Goal: Ask a question

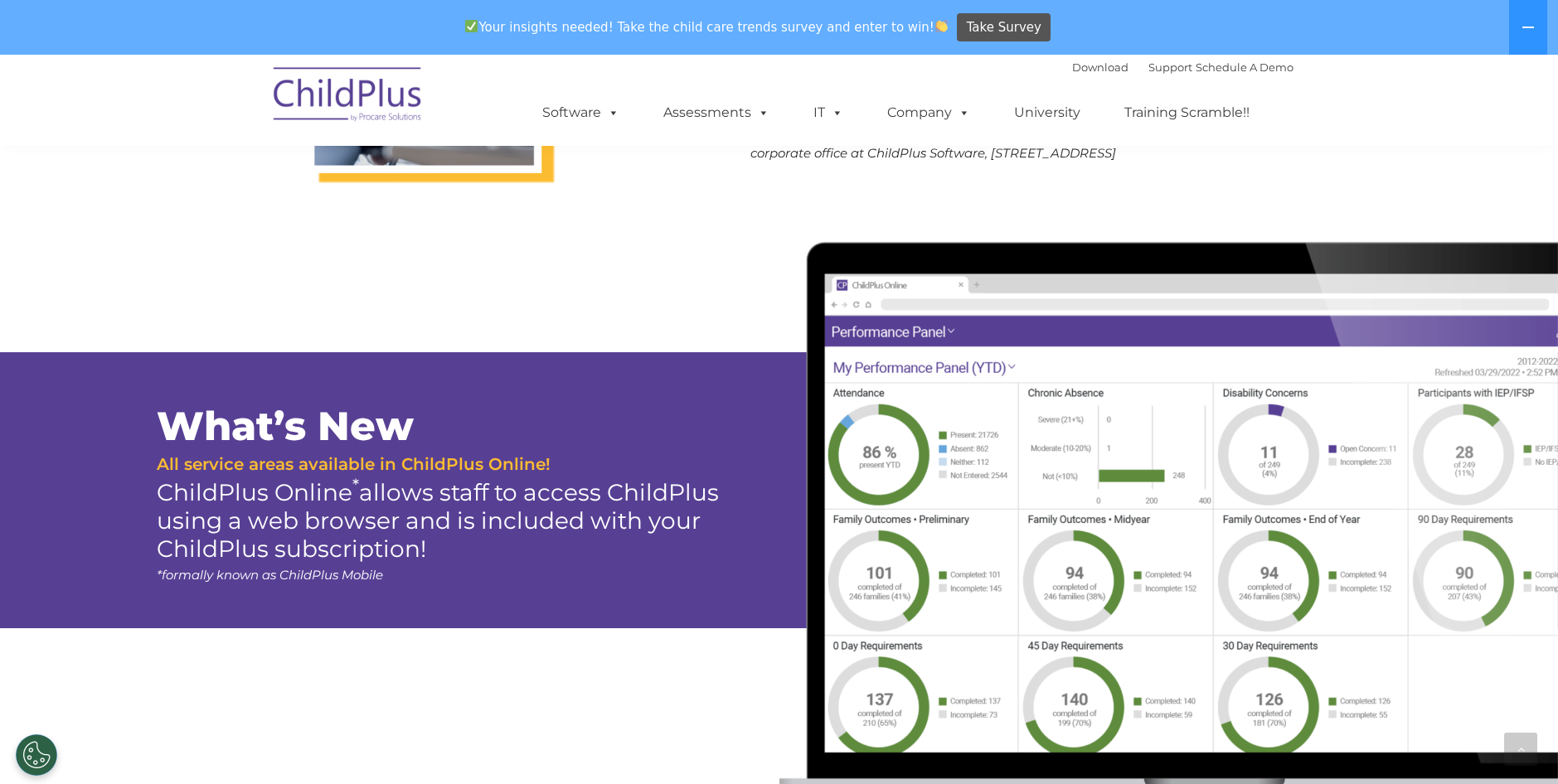
scroll to position [1663, 0]
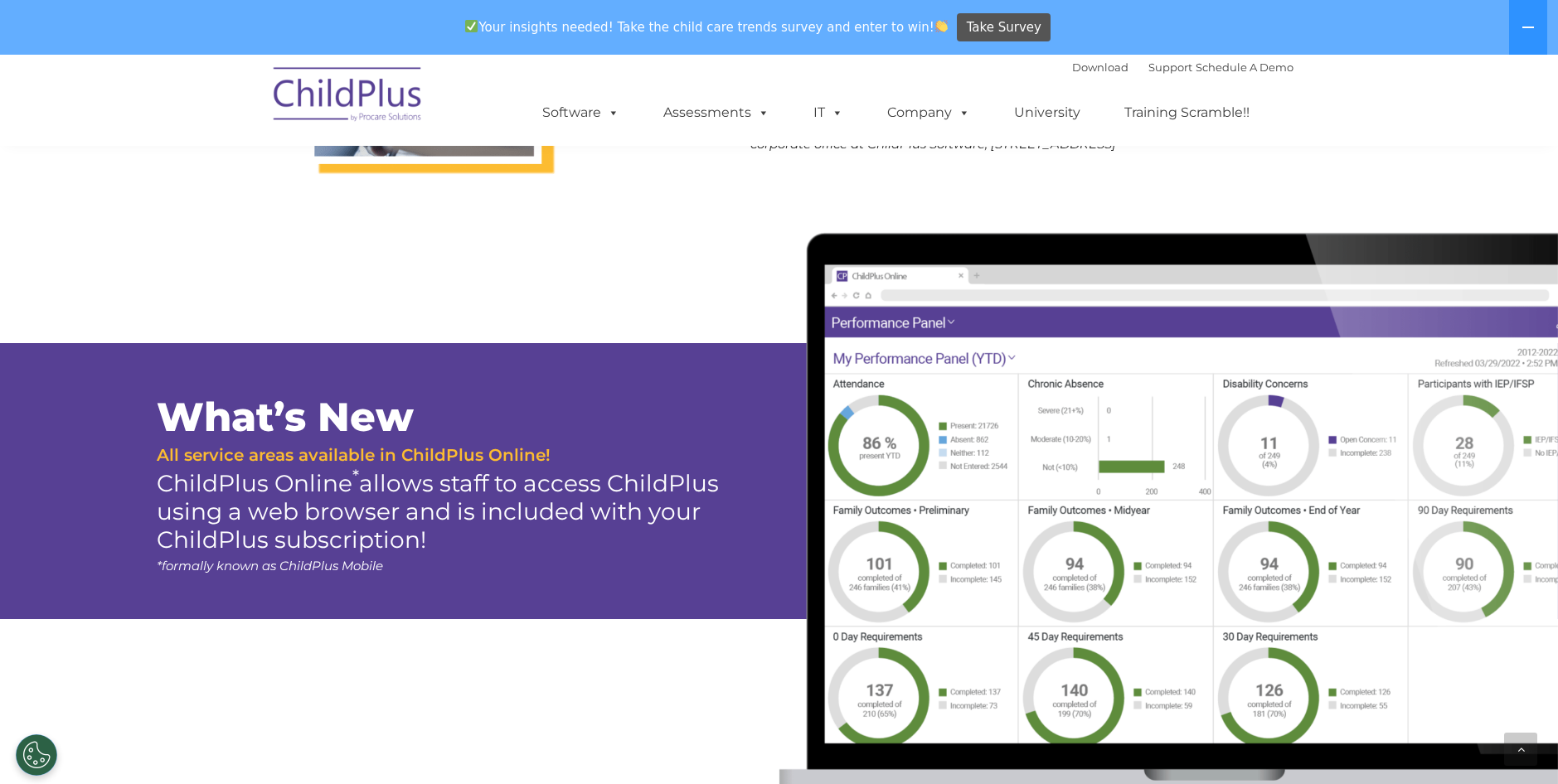
click at [653, 305] on div at bounding box center [779, 525] width 1558 height 648
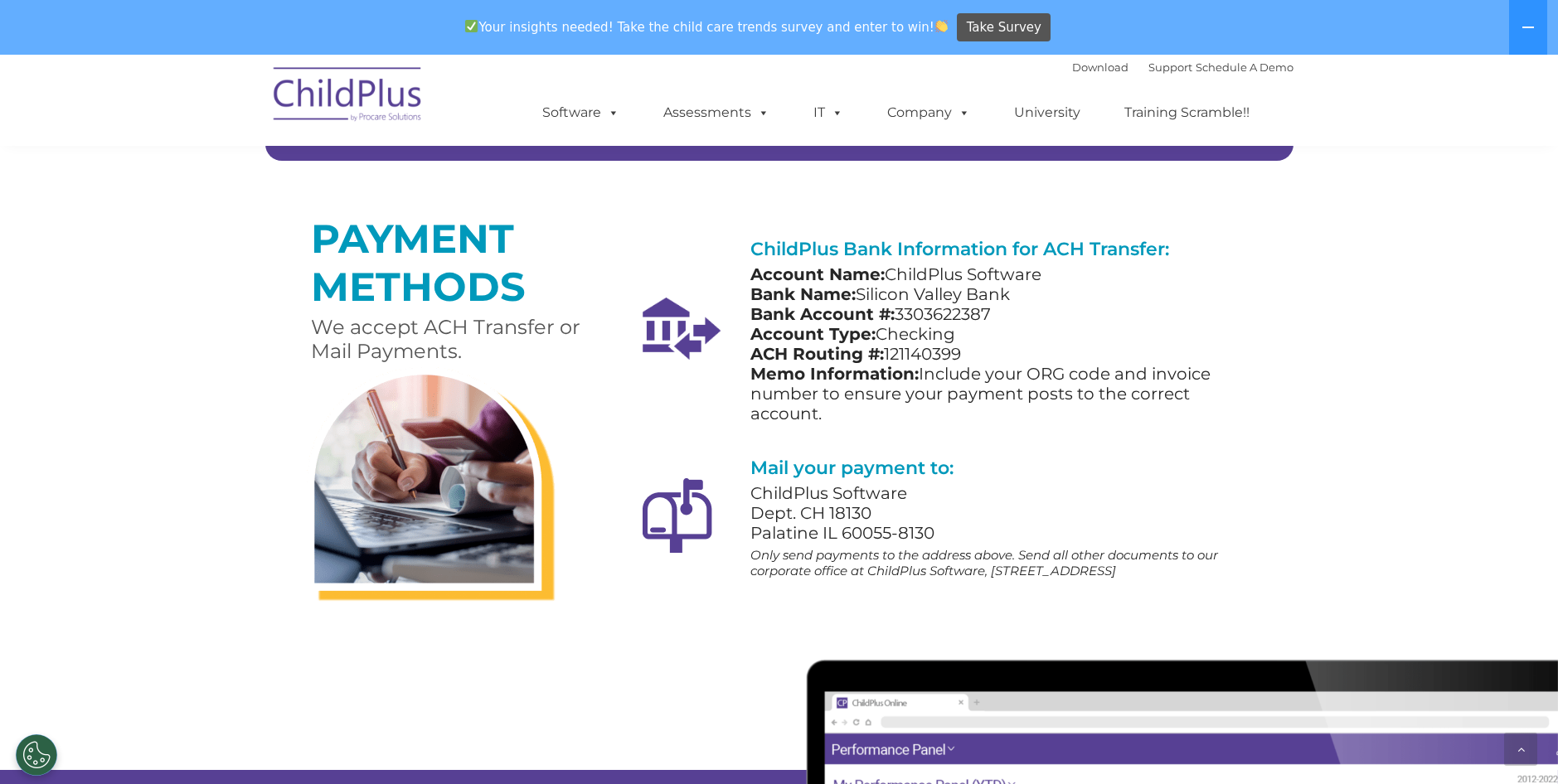
scroll to position [1230, 0]
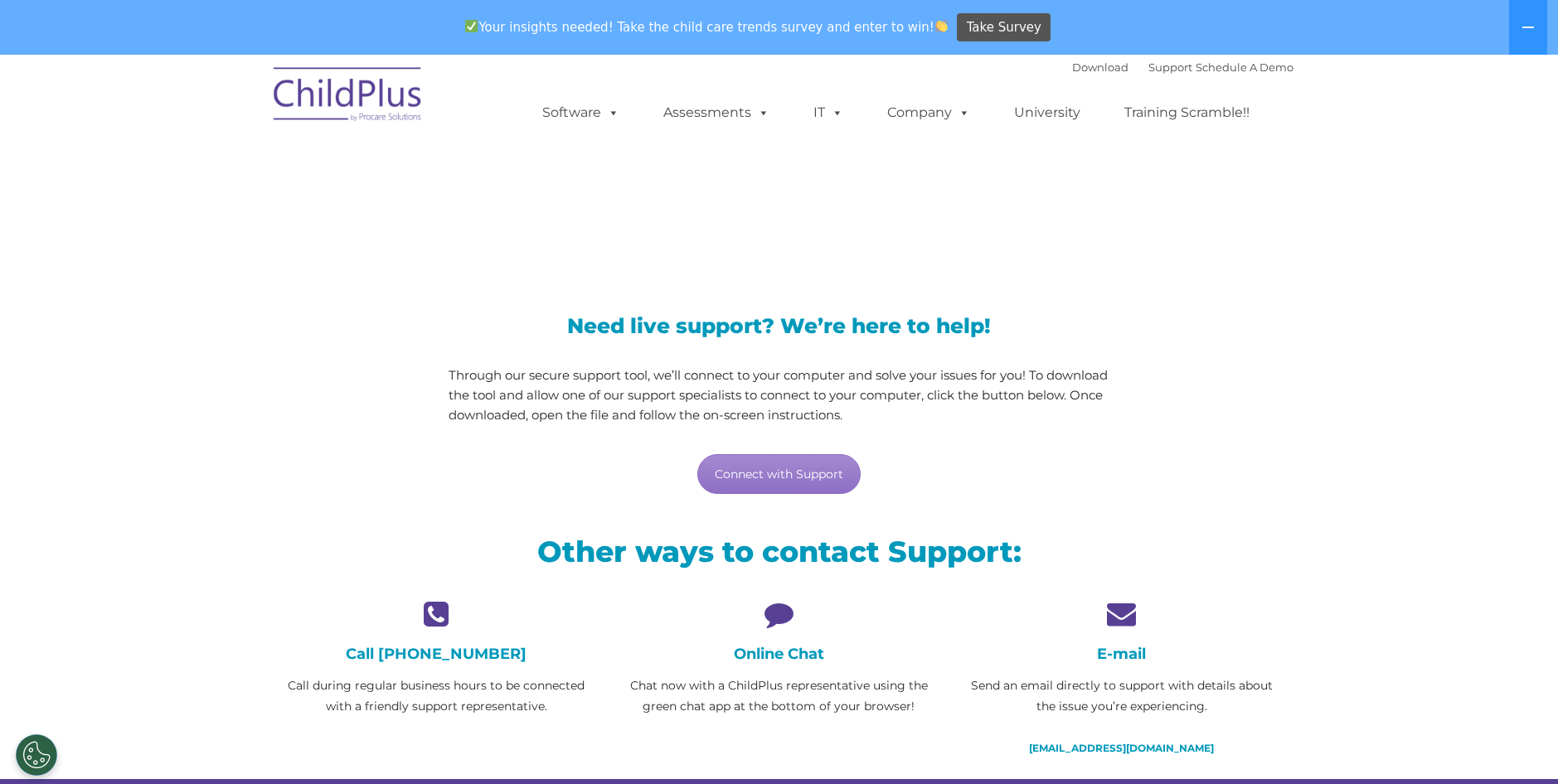
click at [771, 623] on icon at bounding box center [779, 613] width 318 height 29
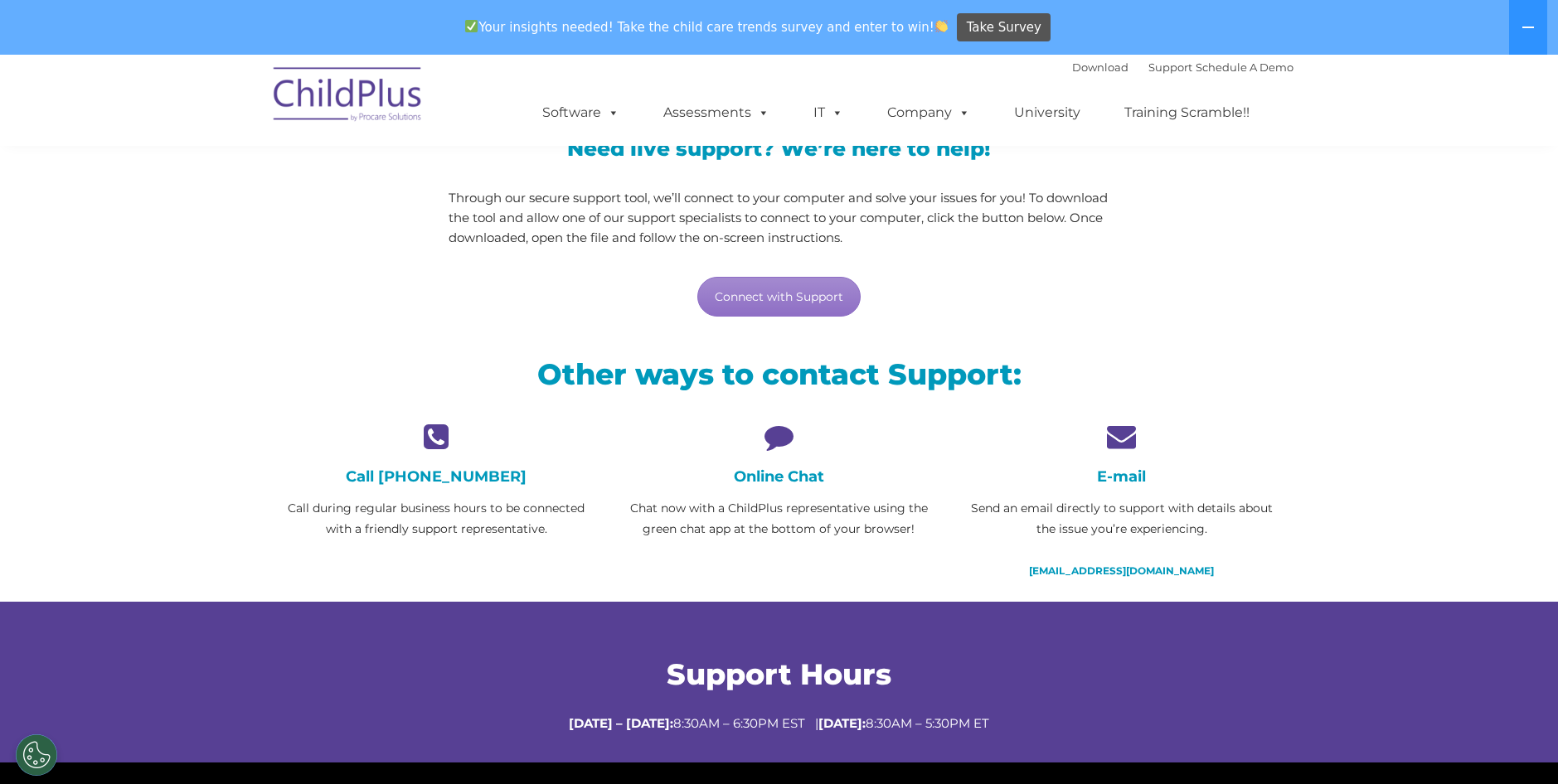
scroll to position [186, 0]
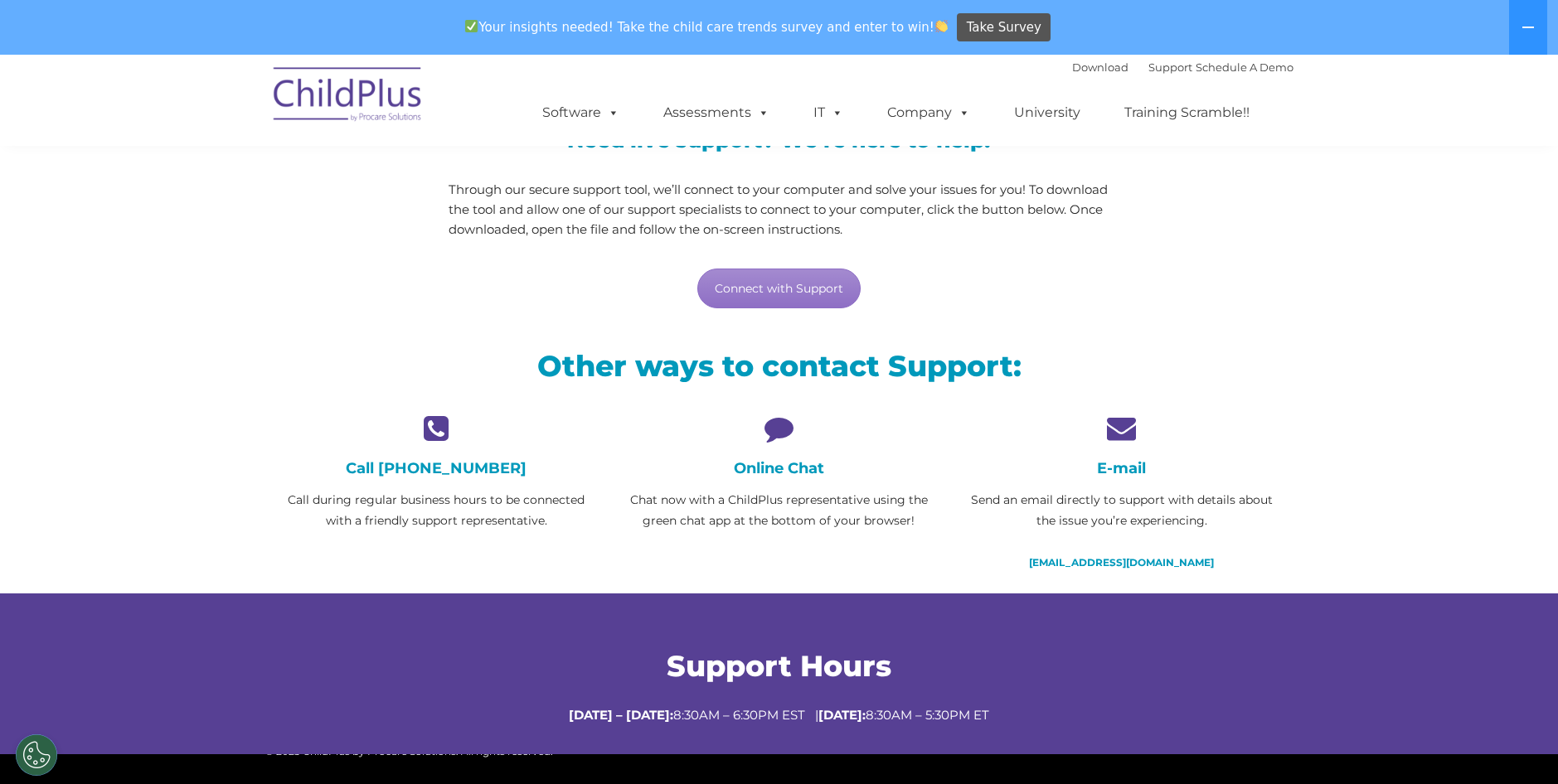
click at [769, 474] on h4 "Online Chat" at bounding box center [779, 469] width 318 height 18
click at [773, 435] on icon at bounding box center [779, 428] width 318 height 29
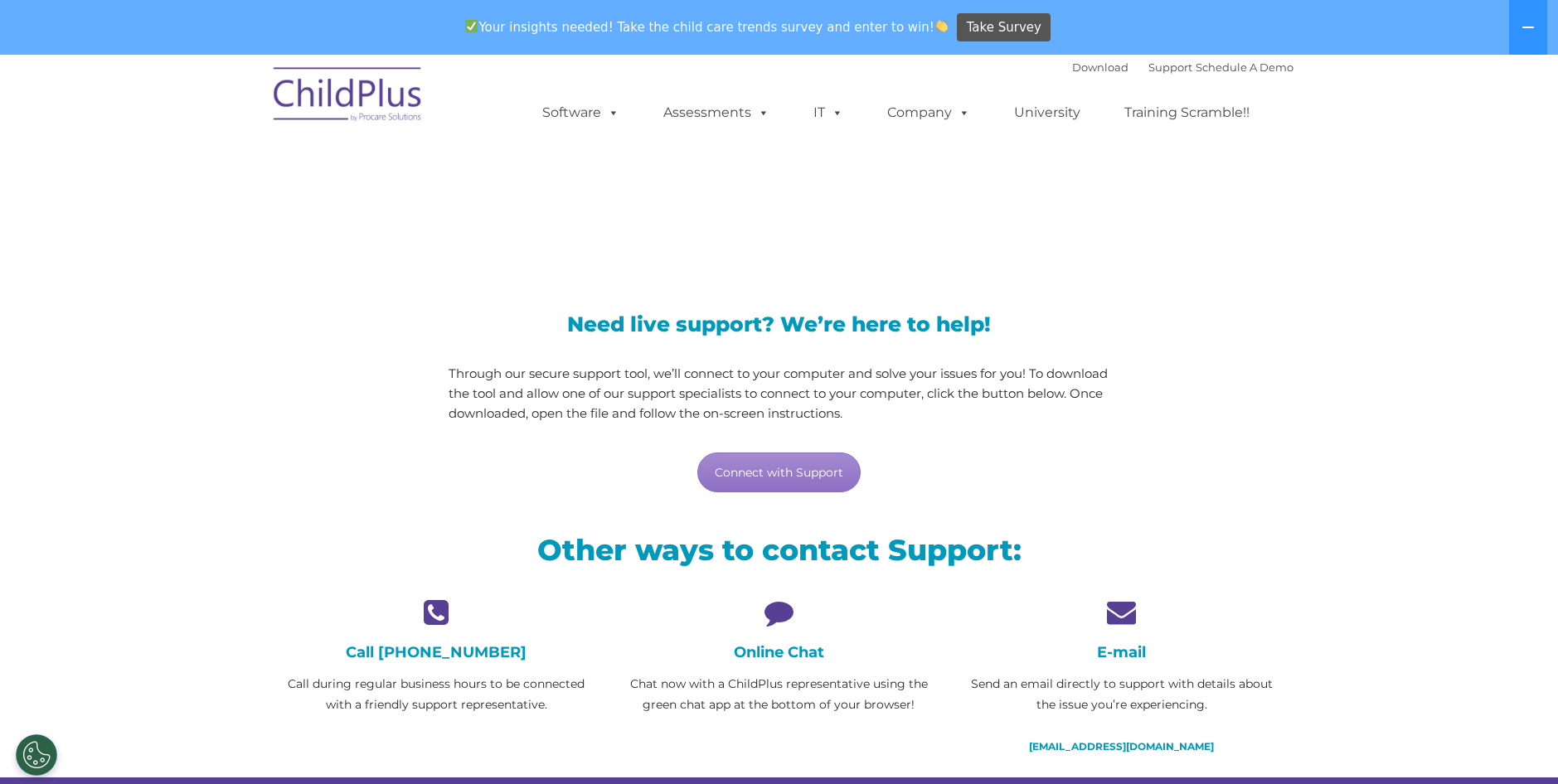
scroll to position [0, 0]
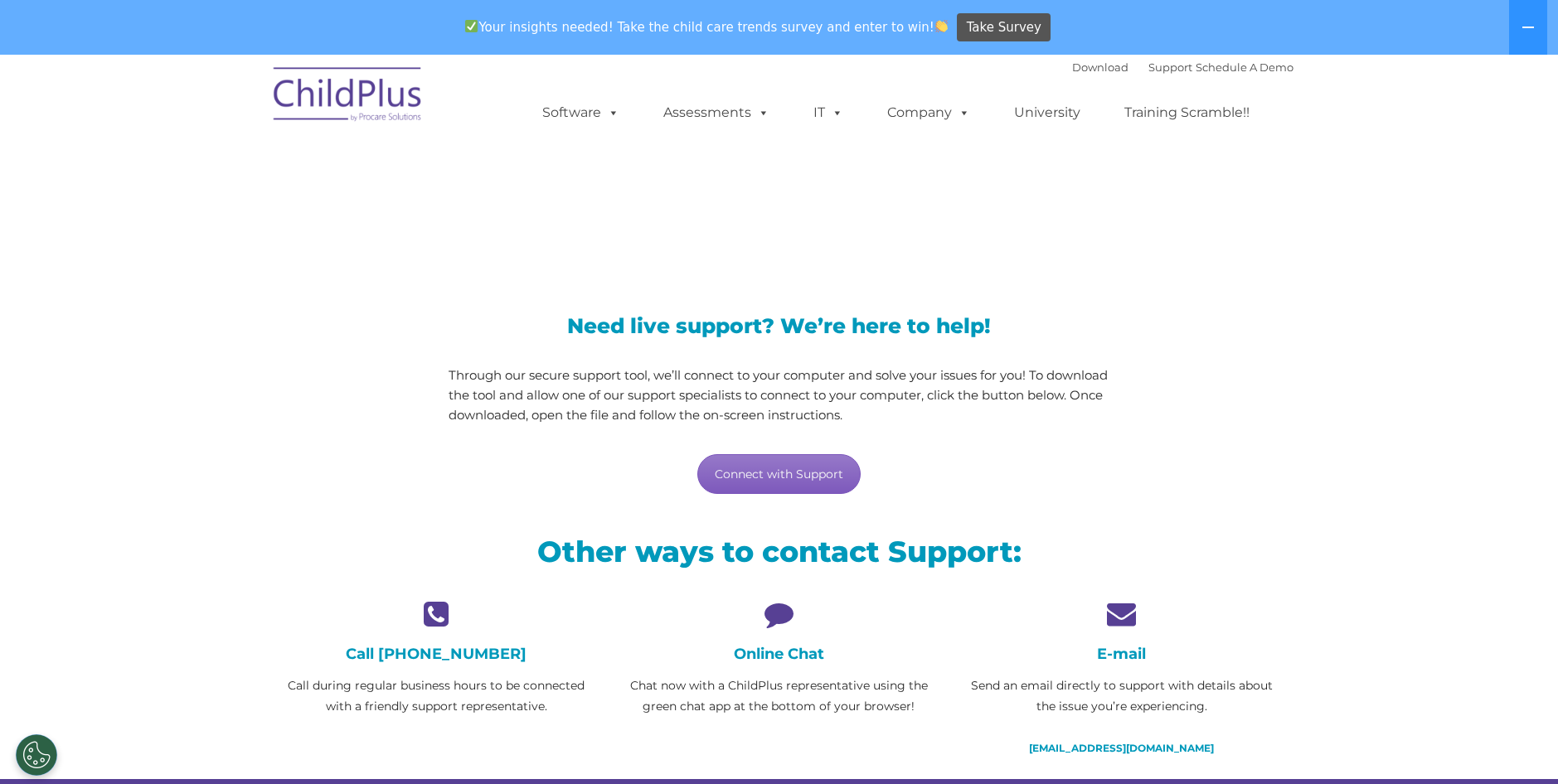
click at [799, 480] on link "Connect with Support" at bounding box center [778, 474] width 163 height 40
click at [1415, 603] on section "LiveSupport with SplashTop Need live support? We’re here to help! Through our s…" at bounding box center [779, 497] width 1558 height 885
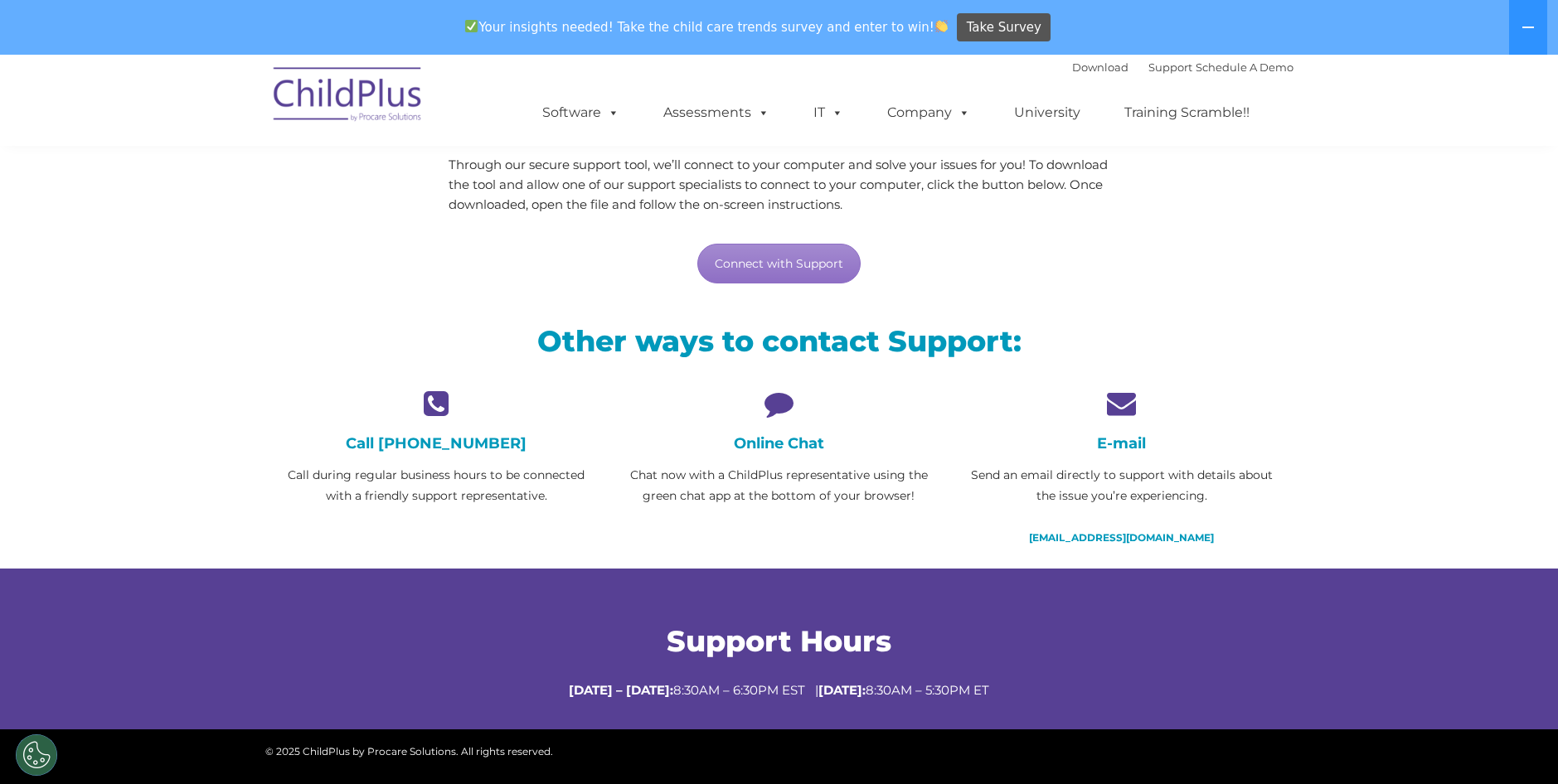
scroll to position [209, 0]
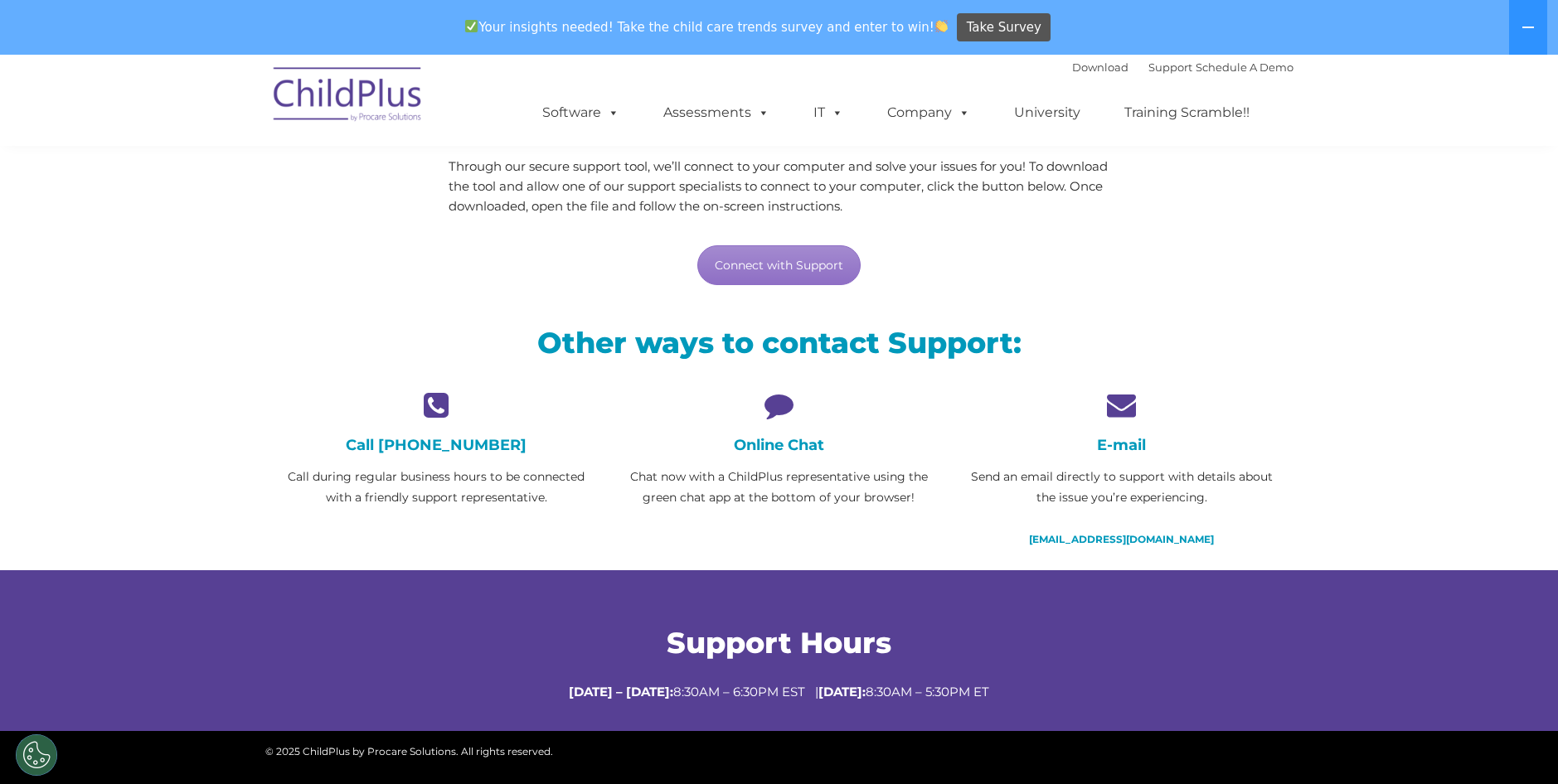
click at [788, 409] on icon at bounding box center [779, 405] width 318 height 29
click at [787, 408] on icon at bounding box center [779, 405] width 318 height 29
click at [784, 451] on h4 "Online Chat" at bounding box center [779, 445] width 318 height 18
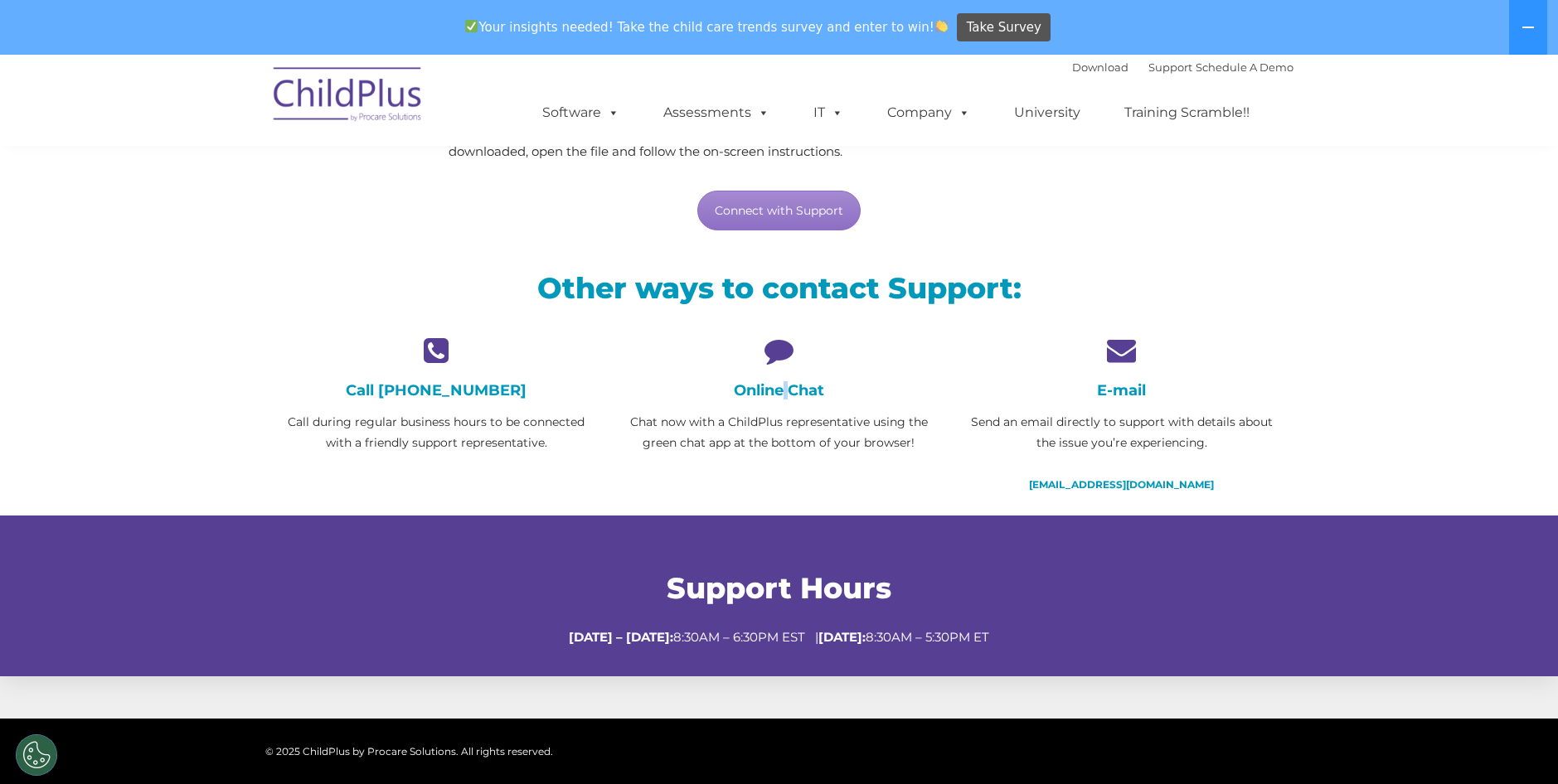
scroll to position [262, 0]
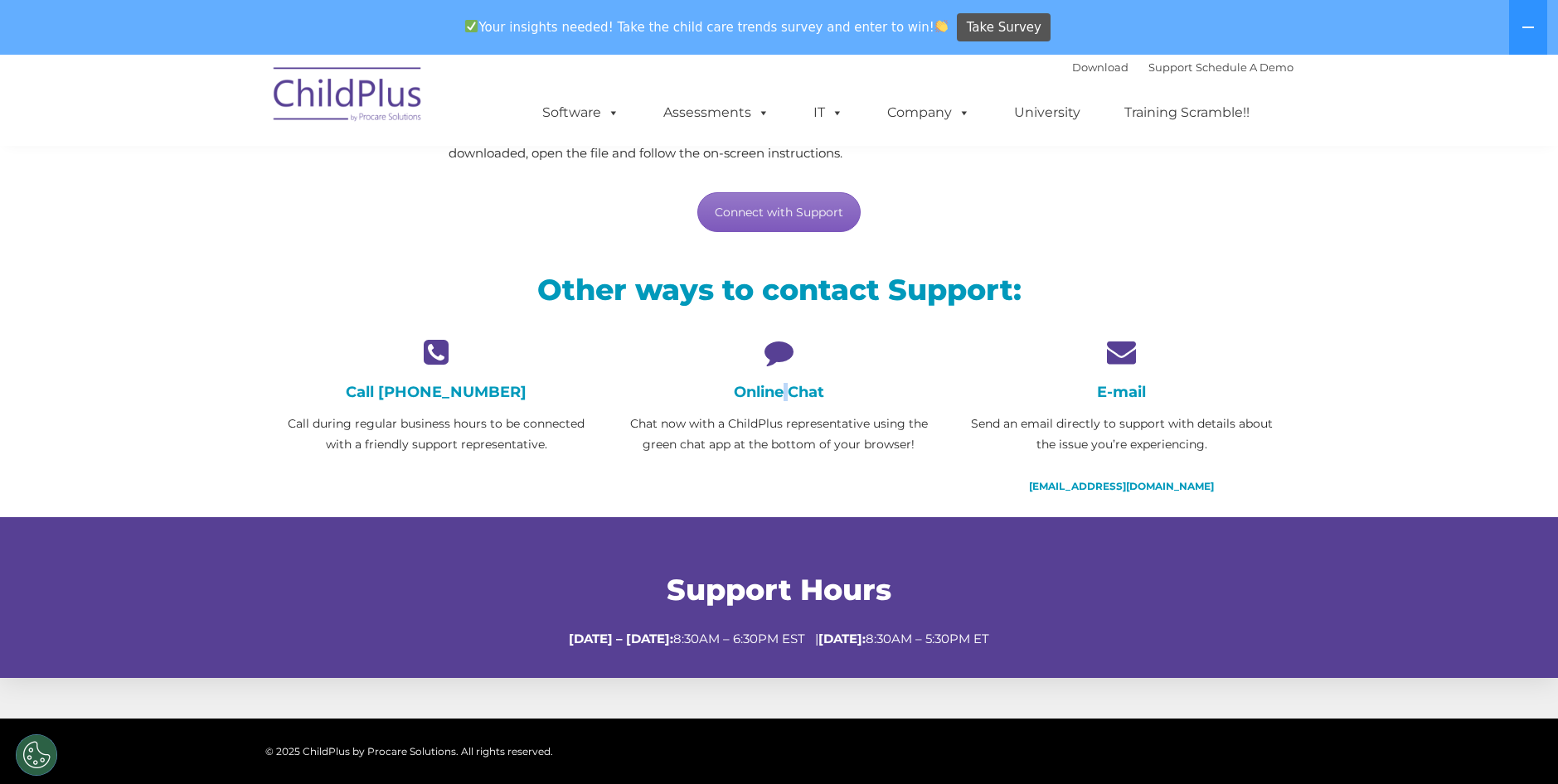
click at [789, 216] on link "Connect with Support" at bounding box center [778, 213] width 163 height 40
click at [1506, 156] on section "LiveSupport with SplashTop Need live support? We’re here to help! Through our s…" at bounding box center [779, 235] width 1558 height 885
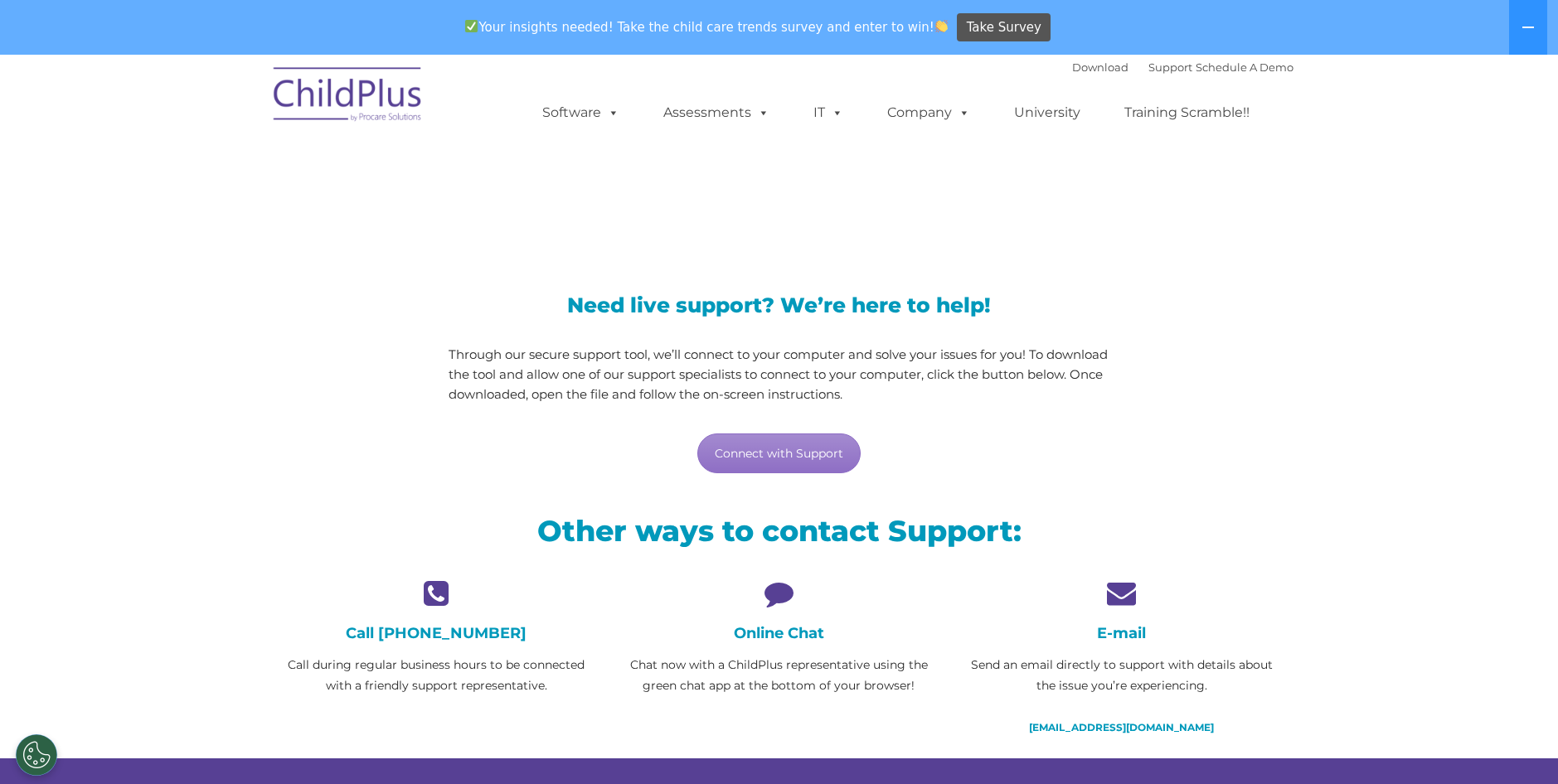
scroll to position [13, 0]
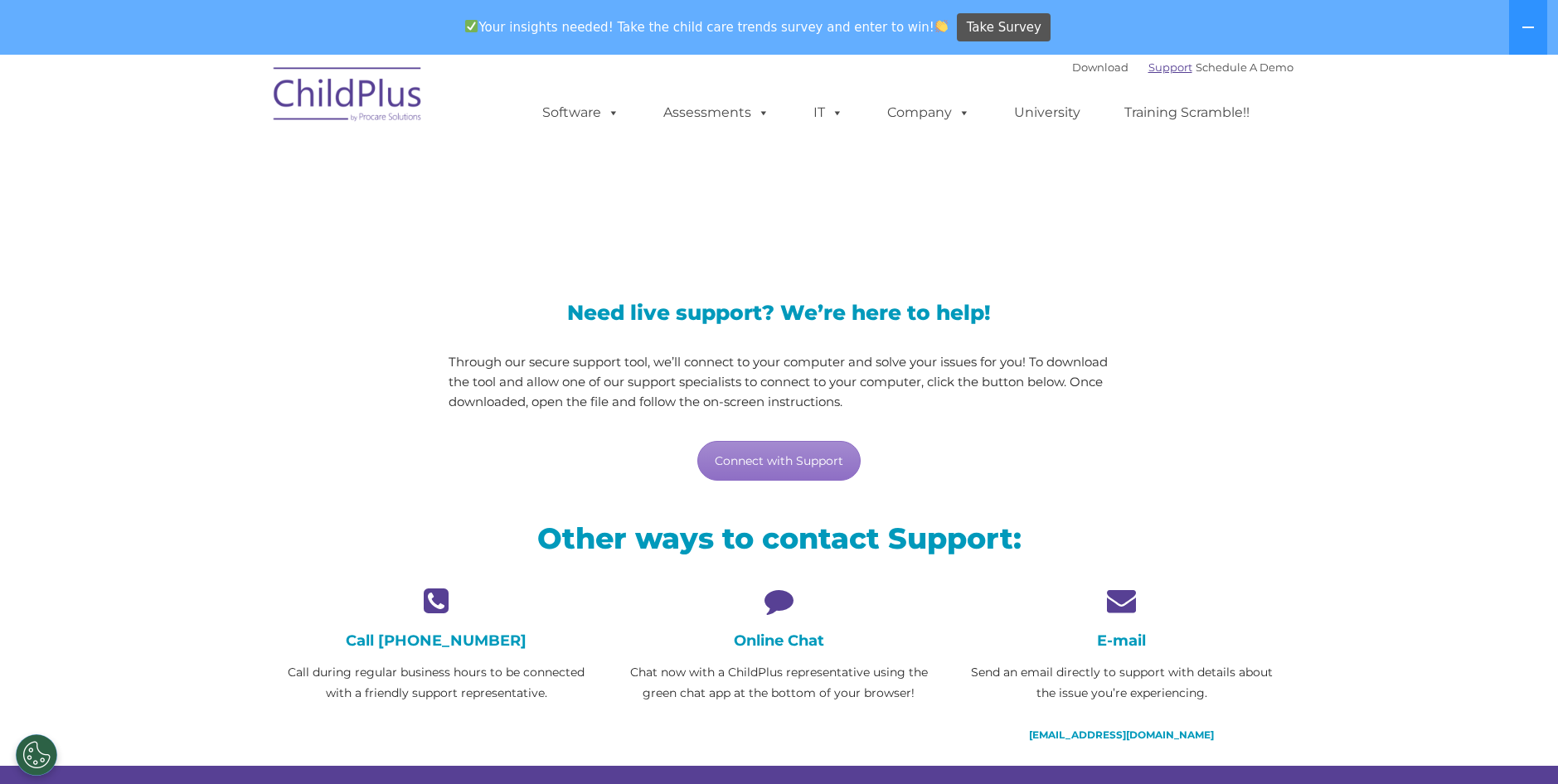
click at [1151, 68] on link "Support" at bounding box center [1171, 67] width 44 height 13
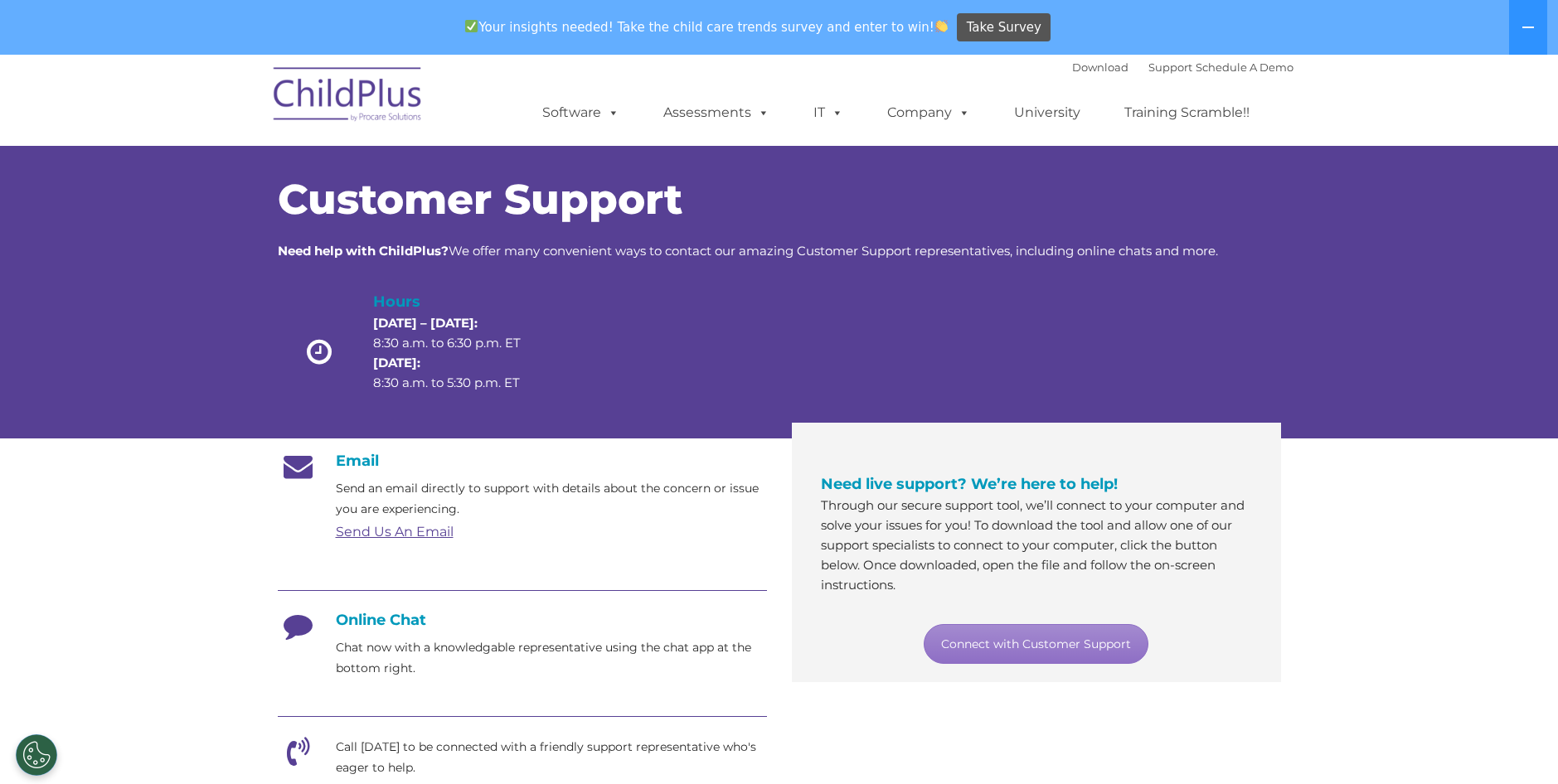
click at [388, 616] on h4 "Online Chat" at bounding box center [522, 620] width 489 height 18
click at [308, 633] on icon at bounding box center [299, 632] width 42 height 42
click at [309, 633] on icon at bounding box center [299, 632] width 42 height 42
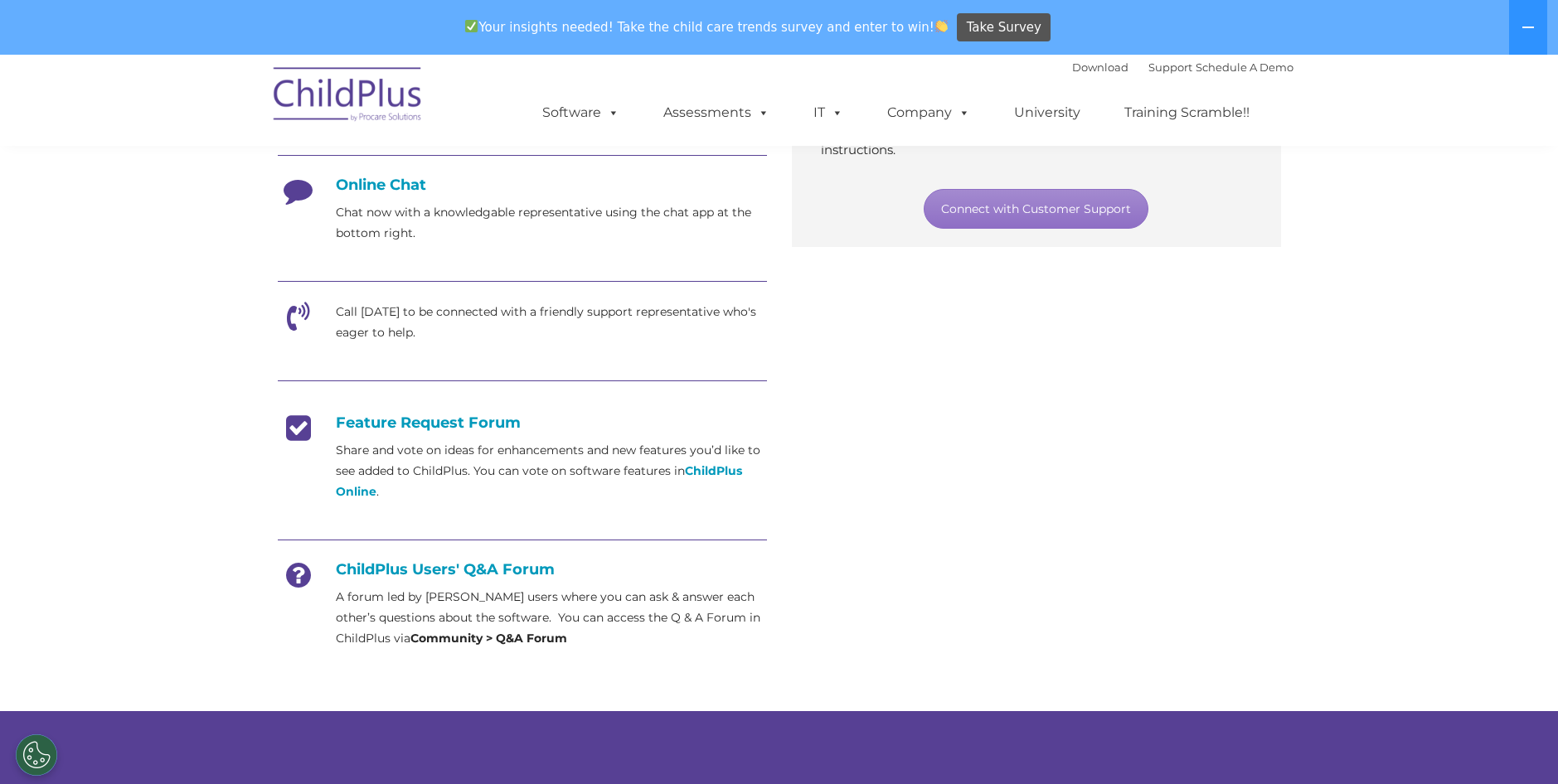
scroll to position [436, 0]
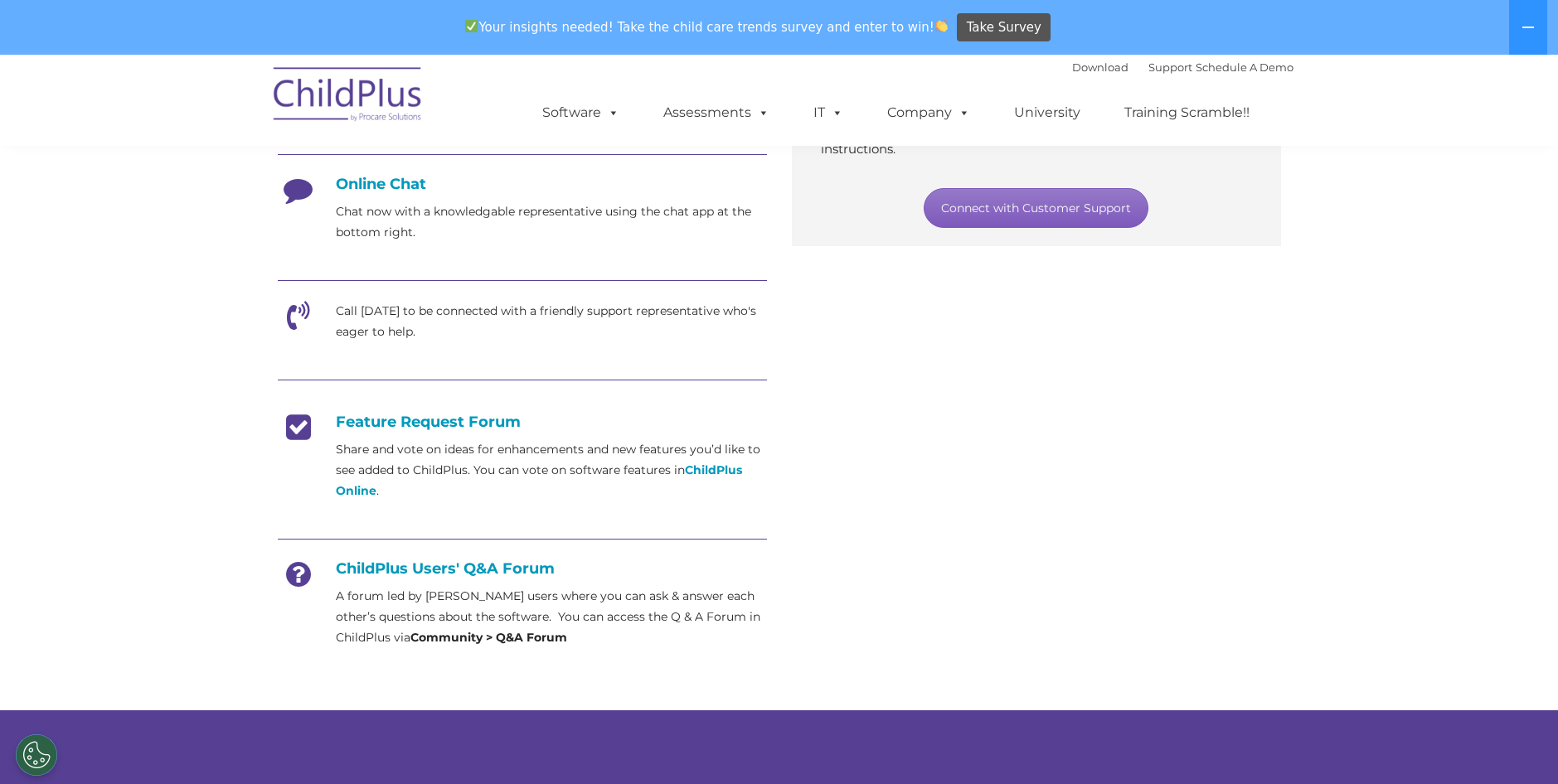
click at [958, 209] on link "Connect with Customer Support" at bounding box center [1036, 208] width 225 height 40
click at [961, 212] on link "Connect with Customer Support" at bounding box center [1036, 208] width 225 height 40
click at [961, 212] on link "Connect with Customer Support" at bounding box center [1036, 208] width 225 height 40
click at [1053, 257] on div "Email Send an email directly to support with details about the concern or issue…" at bounding box center [779, 336] width 1028 height 666
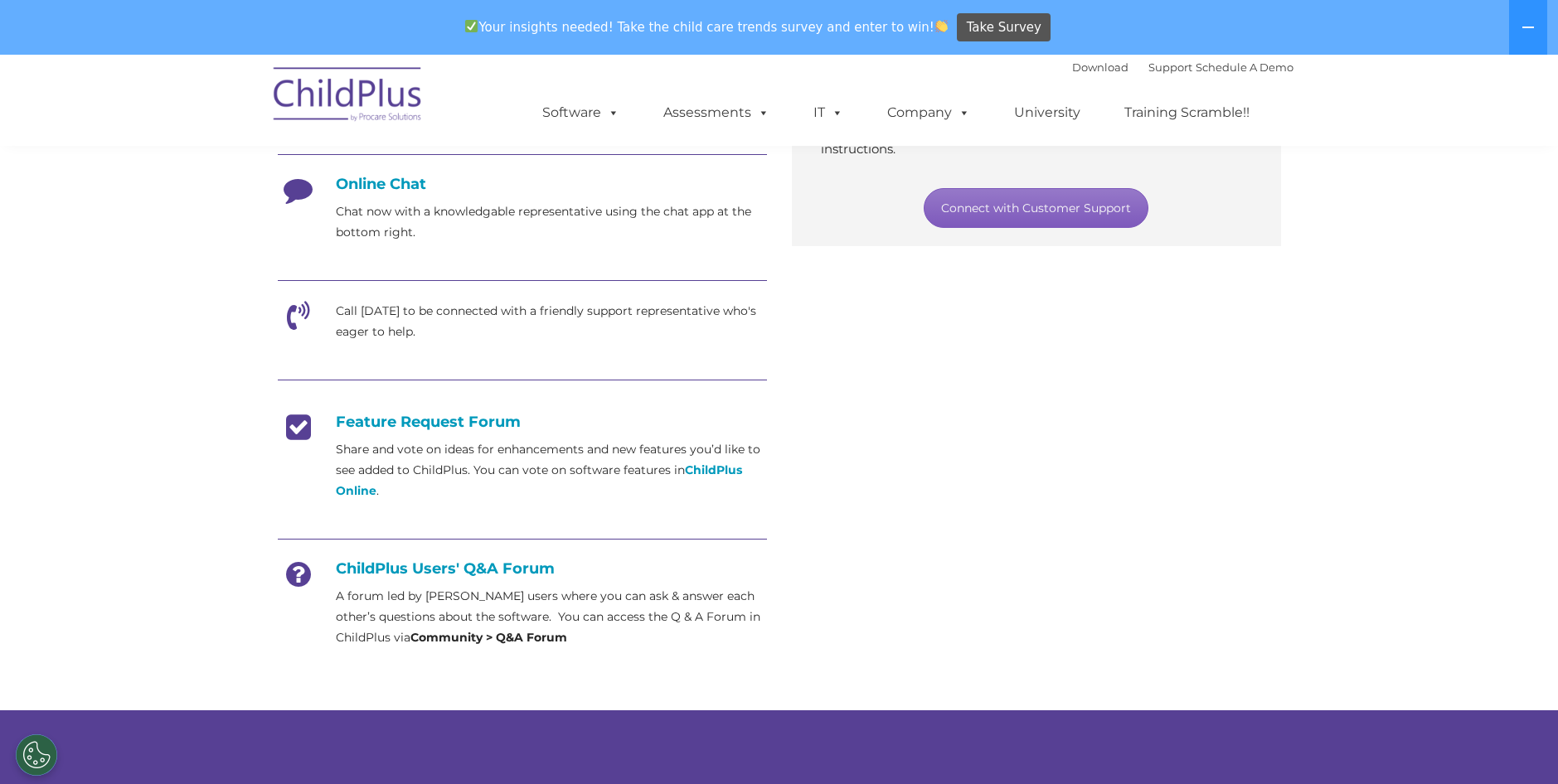
click at [1034, 205] on link "Connect with Customer Support" at bounding box center [1036, 208] width 225 height 40
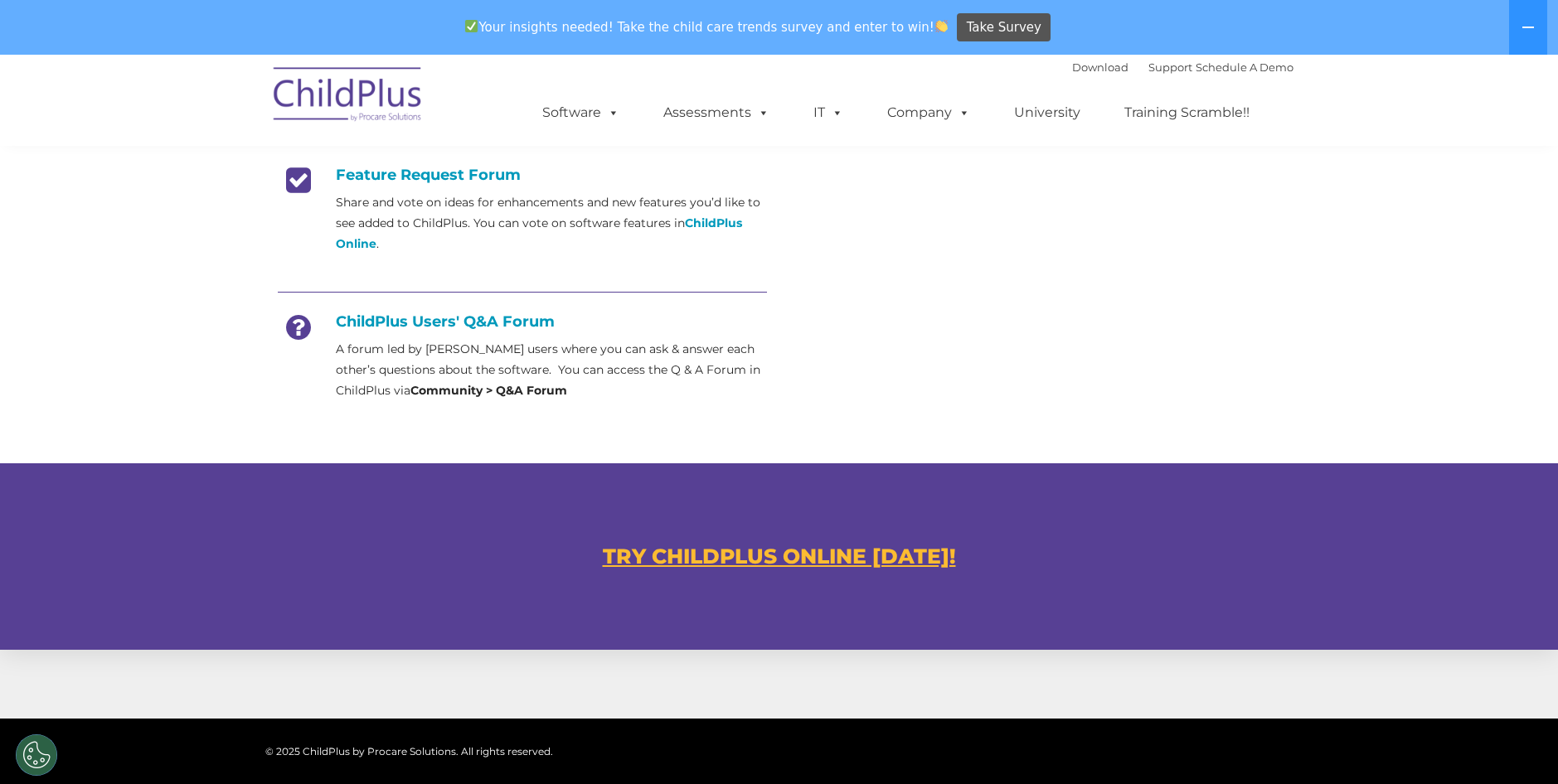
scroll to position [685, 0]
